Goal: Transaction & Acquisition: Purchase product/service

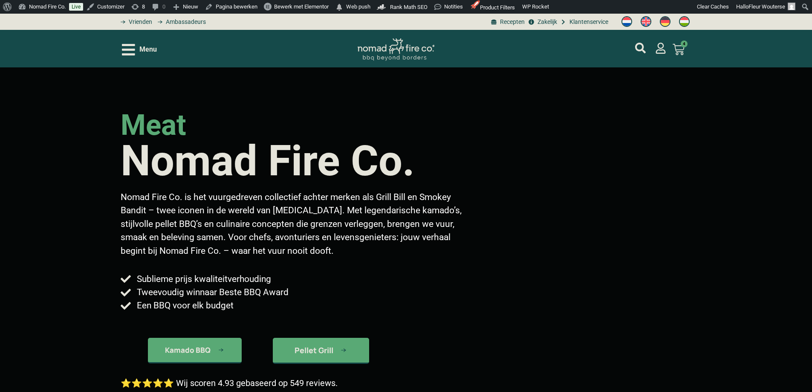
click at [135, 44] on icon "Open/Close Menu" at bounding box center [128, 50] width 13 height 12
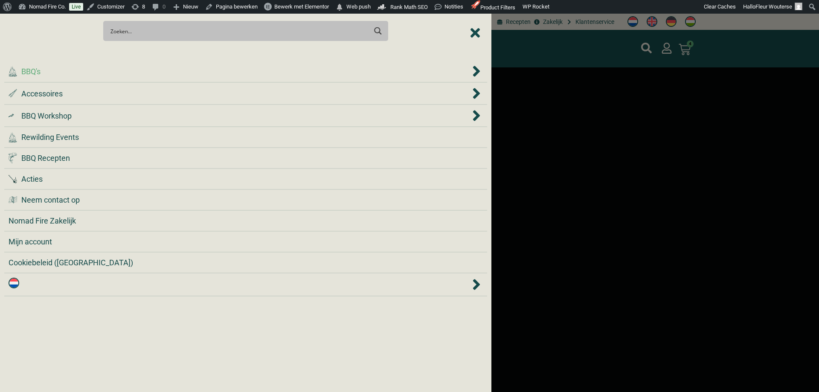
click at [78, 75] on div ".cls-1 { fill: #042e2c; } BBQ's" at bounding box center [240, 72] width 462 height 12
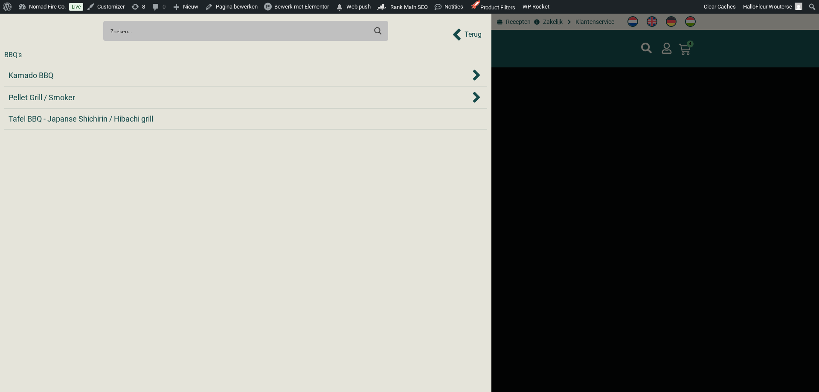
click at [78, 75] on div "Kamado BBQ" at bounding box center [240, 76] width 462 height 12
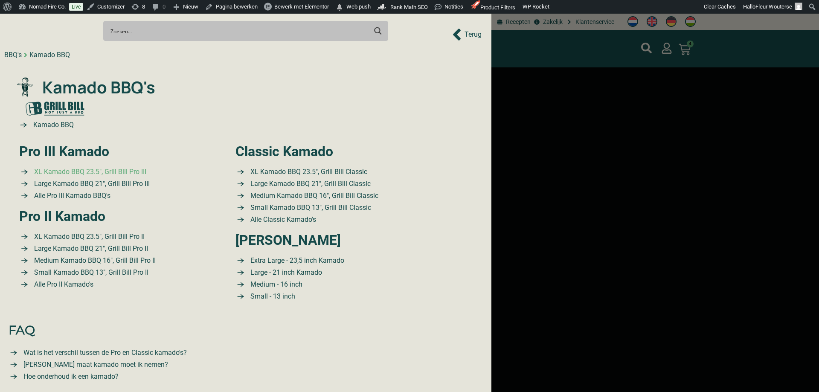
click at [106, 169] on span "XL Kamado BBQ 23.5″, Grill Bill Pro III" at bounding box center [89, 172] width 114 height 10
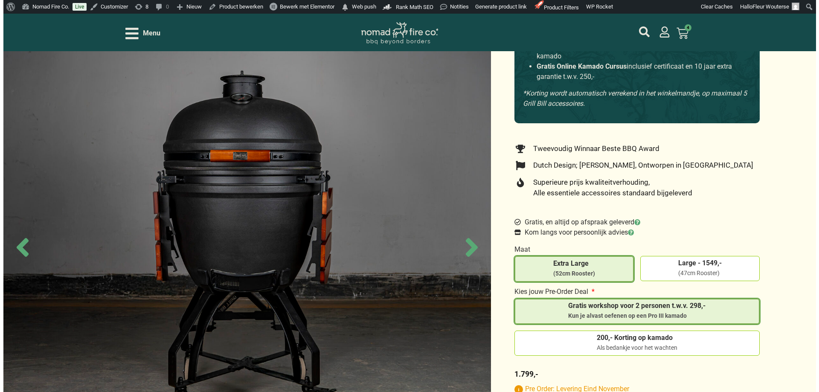
scroll to position [171, 0]
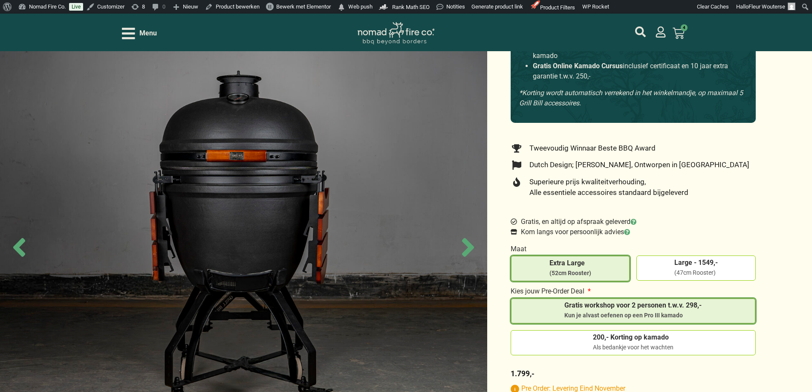
click at [122, 37] on icon "Open/Close Menu" at bounding box center [128, 33] width 13 height 15
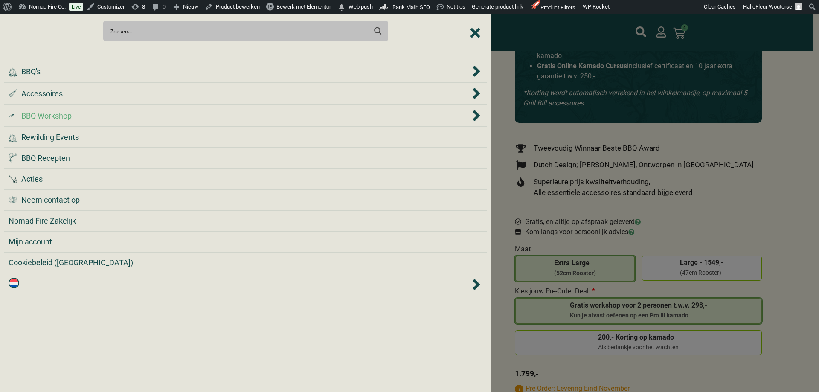
click at [72, 115] on span "BBQ Workshop" at bounding box center [46, 116] width 50 height 12
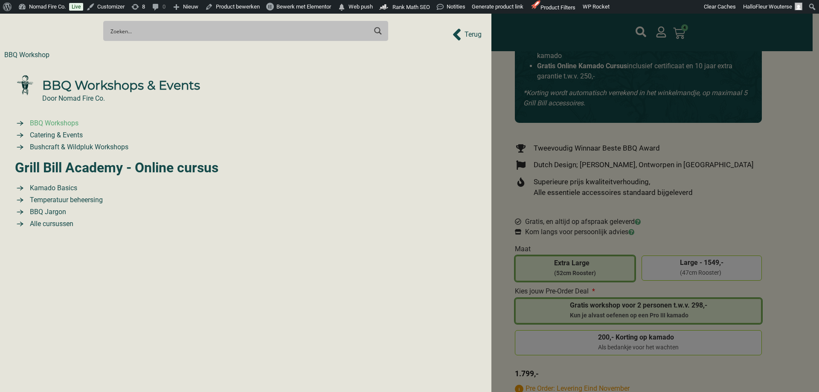
click at [55, 120] on span "BBQ Workshops" at bounding box center [53, 123] width 51 height 10
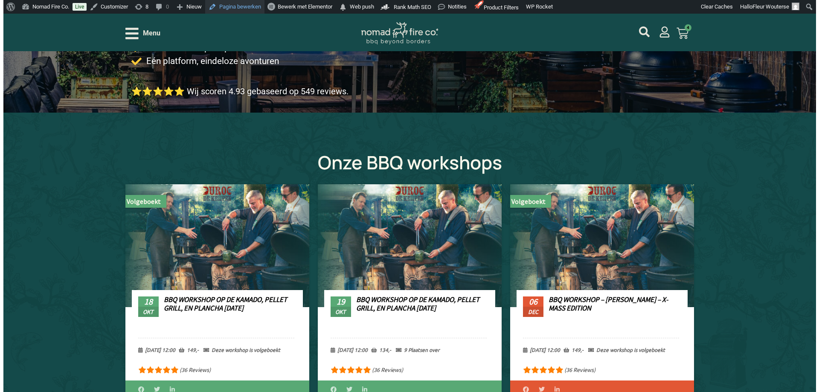
scroll to position [213, 0]
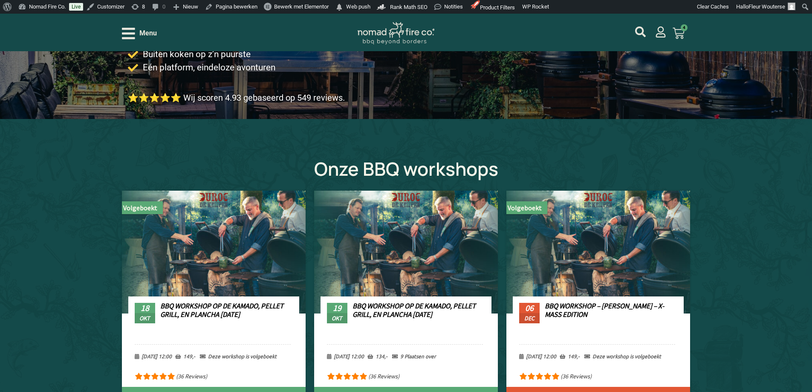
click at [130, 36] on icon "Open/Close Menu" at bounding box center [128, 33] width 13 height 15
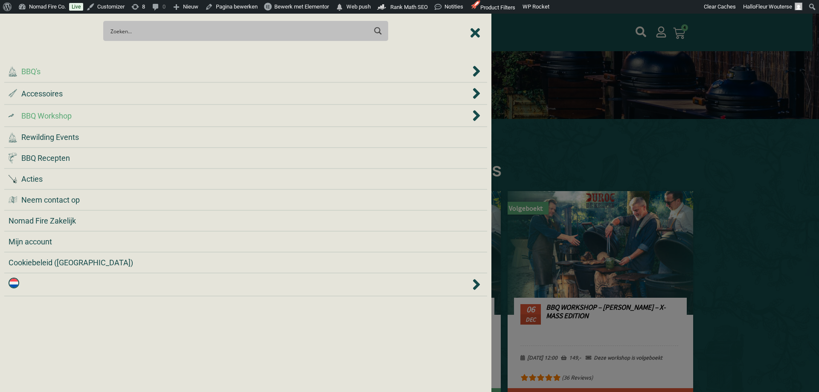
click at [76, 75] on div ".cls-1 { fill: #042e2c; } BBQ's" at bounding box center [240, 72] width 462 height 12
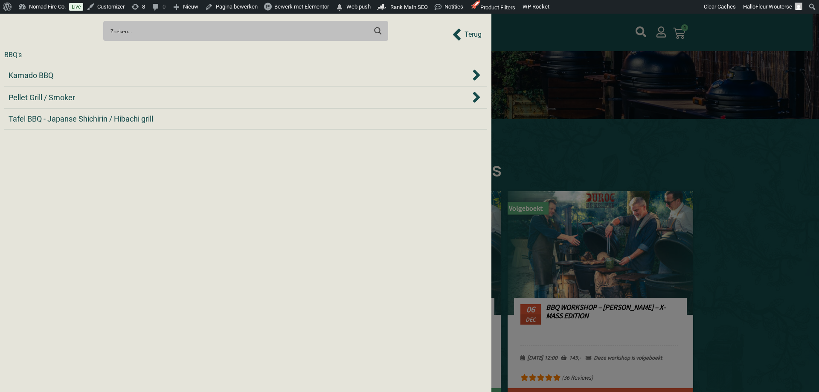
click at [476, 28] on div "Terug" at bounding box center [466, 34] width 29 height 19
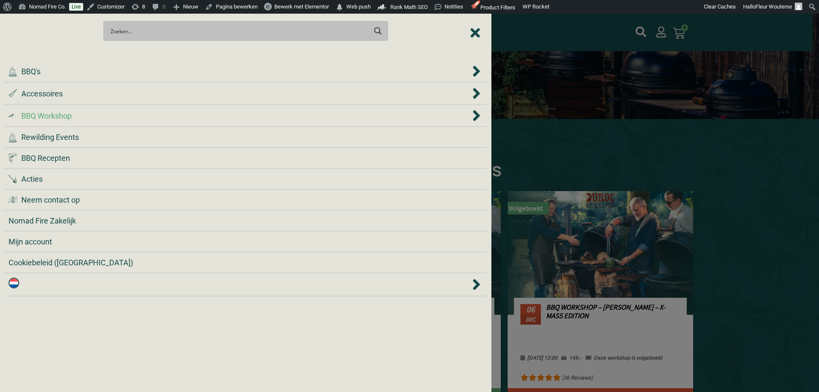
click at [50, 118] on span "BBQ Workshop" at bounding box center [46, 116] width 50 height 12
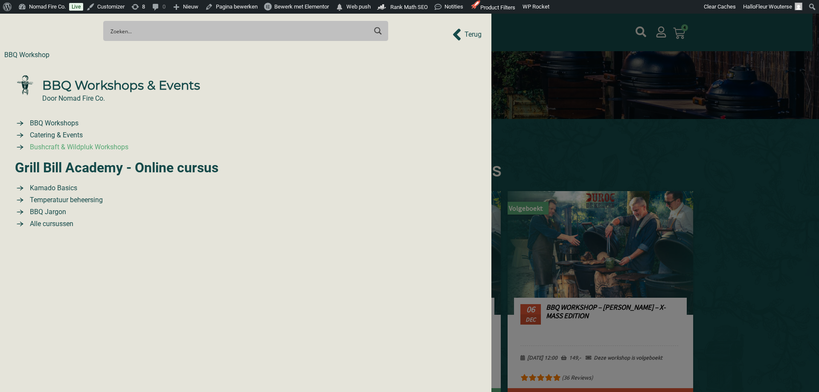
click at [76, 145] on span "Bushcraft & Wildpluk Workshops" at bounding box center [78, 147] width 101 height 10
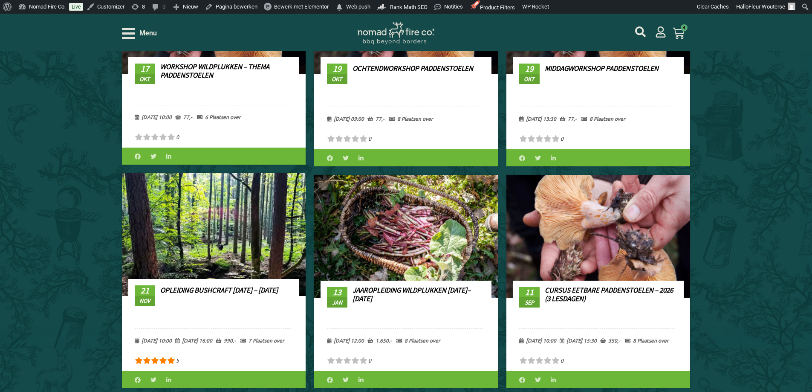
scroll to position [512, 0]
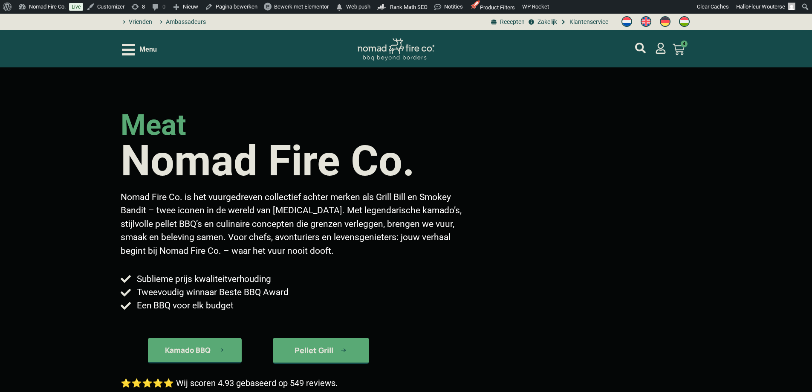
click at [133, 45] on icon "Open/Close Menu" at bounding box center [128, 50] width 13 height 12
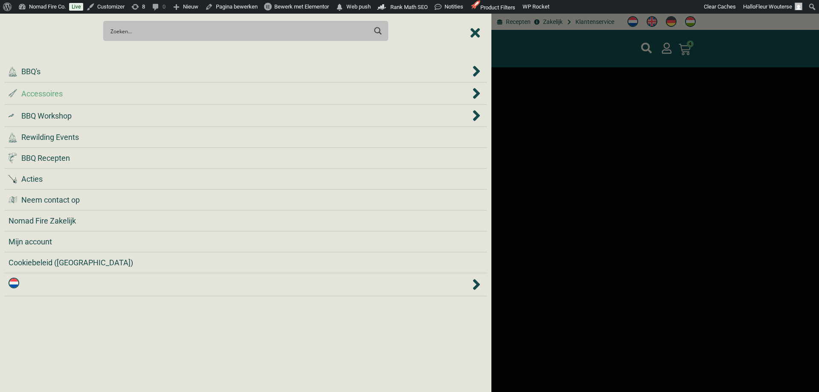
click at [85, 92] on div ".st0 { fill: #2c4a4e; } .st1 { fill: url(#Naamloos_verloop_2); } .st2 { fill: #…" at bounding box center [240, 94] width 462 height 12
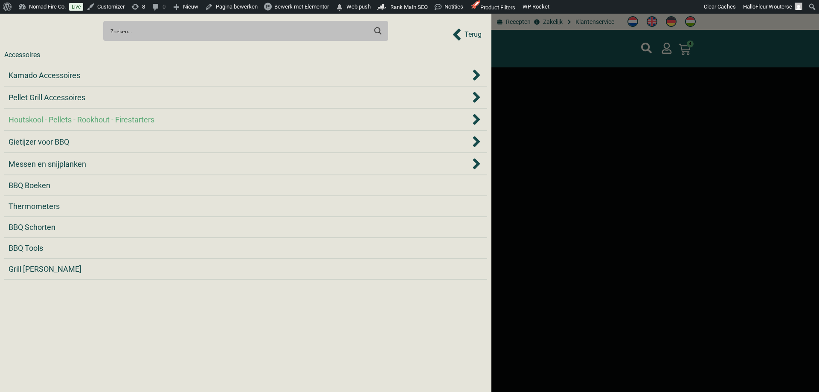
click at [82, 117] on span "Houtskool - Pellets - Rookhout - Firestarters" at bounding box center [82, 120] width 146 height 12
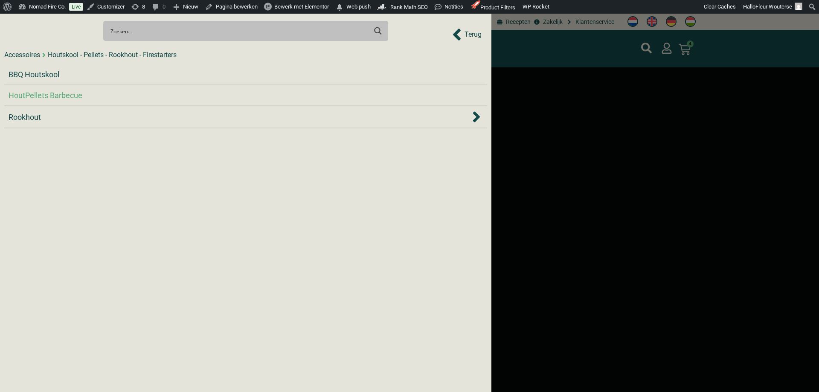
click at [98, 94] on div "HoutPellets Barbecue" at bounding box center [246, 96] width 474 height 12
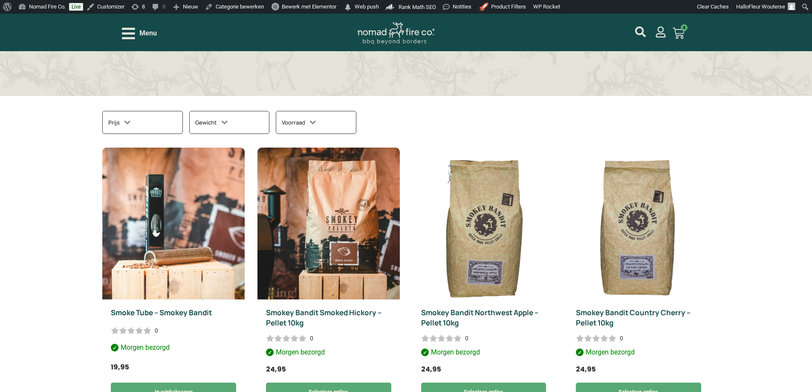
scroll to position [171, 0]
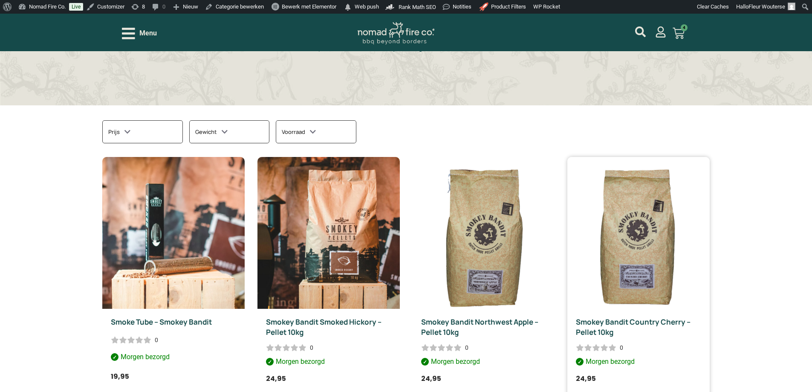
click at [710, 228] on img at bounding box center [639, 233] width 142 height 152
